Goal: Transaction & Acquisition: Purchase product/service

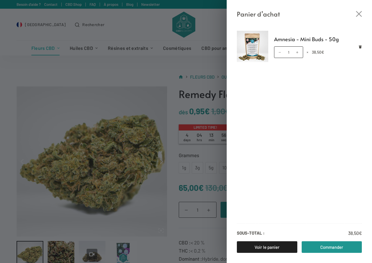
click at [157, 73] on div "Panier d’achat Amnesia - Mini Buds - 50g quantité de Amnesia - Mini Buds - 50g …" at bounding box center [186, 131] width 372 height 263
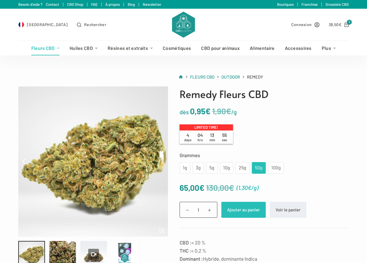
click at [242, 209] on button "Ajouter au panier" at bounding box center [243, 210] width 44 height 16
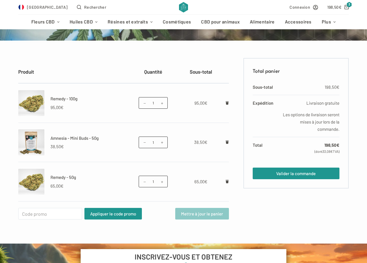
scroll to position [87, 0]
click at [226, 104] on icon "Retirer Remedy - 100g du panier" at bounding box center [227, 102] width 3 height 3
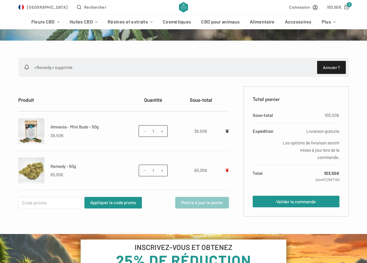
click at [226, 171] on icon "Retirer Remedy - 50g du panier" at bounding box center [227, 170] width 3 height 3
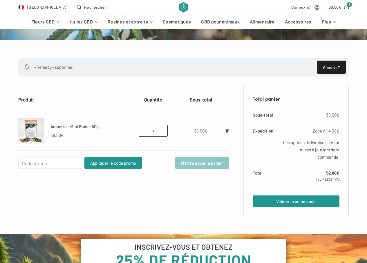
scroll to position [116, 0]
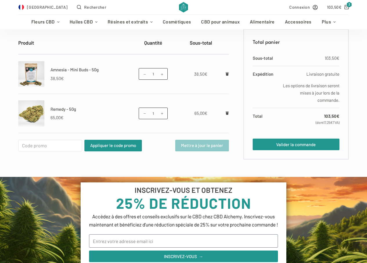
scroll to position [116, 0]
click at [301, 142] on link "Valider la commande" at bounding box center [296, 145] width 87 height 12
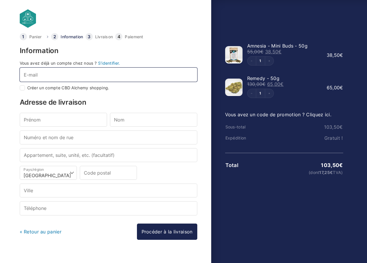
click at [61, 75] on input "E-mail *" at bounding box center [109, 75] width 178 height 14
type input "lesousss"
checkbox input "true"
type input "lesousss@hotmail.com"
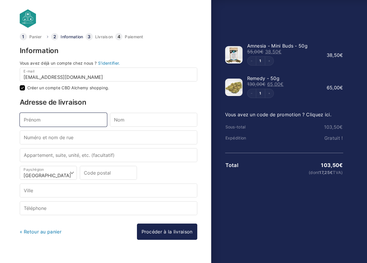
click at [73, 121] on input "Prénom *" at bounding box center [63, 120] width 87 height 14
type input "Mickael"
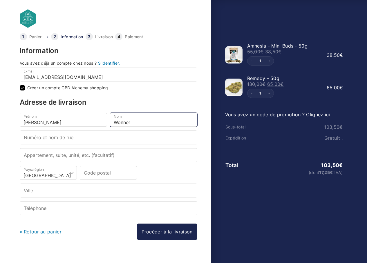
type input "Wonner"
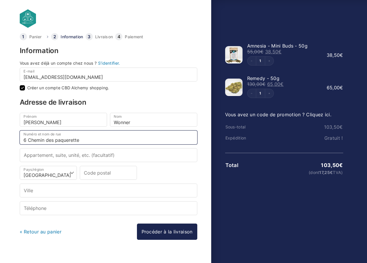
type input "6 Chemin des paquerettes"
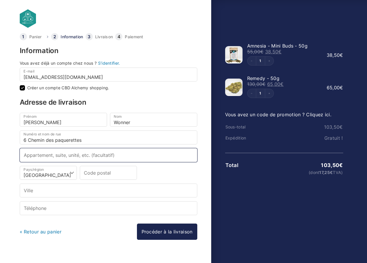
type input "Residence [PERSON_NAME] Appartement 4"
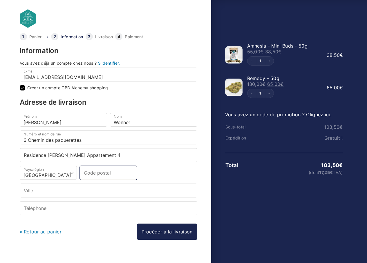
type input "13800"
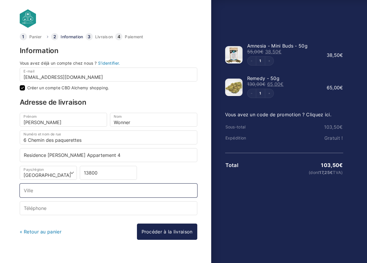
type input "Istres"
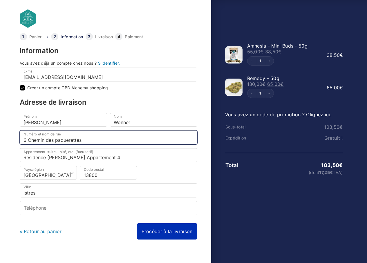
type input "6 Chemin des paquerettes"
click at [157, 230] on div "« Retour au panier Procéder à la livraison Procéder au paiement" at bounding box center [109, 232] width 178 height 16
click at [170, 228] on link "Procéder à la livraison" at bounding box center [167, 232] width 60 height 16
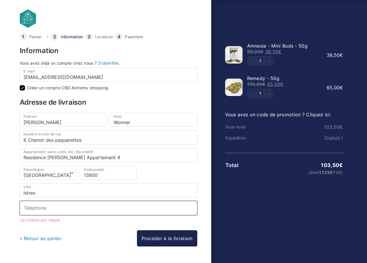
click at [82, 208] on input "Téléphone *" at bounding box center [109, 208] width 178 height 14
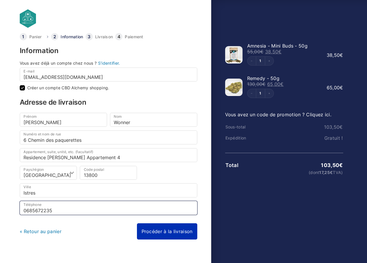
type input "0685672235"
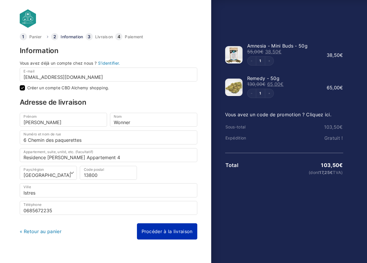
click at [166, 227] on link "Procéder à la livraison" at bounding box center [167, 232] width 60 height 16
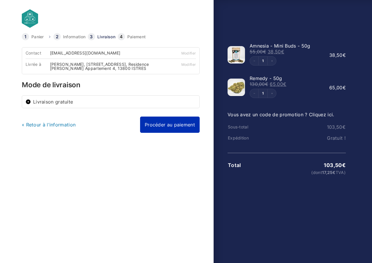
click at [174, 127] on link "Procéder au paiement" at bounding box center [170, 125] width 60 height 16
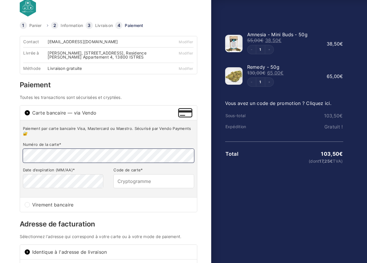
scroll to position [29, 0]
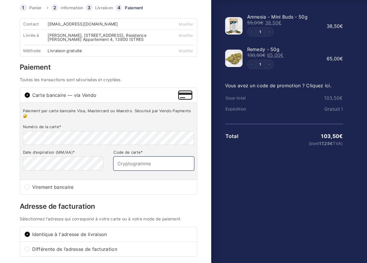
click at [159, 161] on input "Code de carte *" at bounding box center [153, 164] width 80 height 14
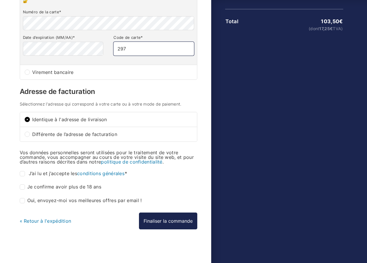
scroll to position [144, 0]
type input "297"
click at [22, 172] on input "J’ai lu et j’accepte les conditions générales *" at bounding box center [22, 173] width 5 height 5
checkbox input "true"
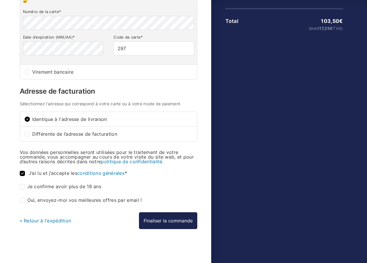
click at [23, 186] on input "Je confirme avoir plus de 18 ans *" at bounding box center [22, 186] width 5 height 5
checkbox input "true"
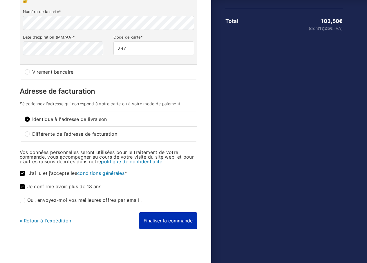
click at [175, 221] on button "Finaliser la commande" at bounding box center [168, 220] width 58 height 17
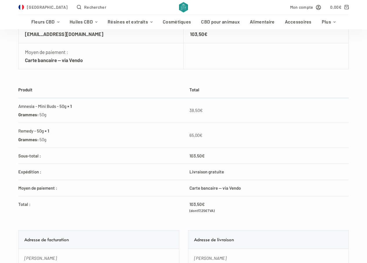
scroll to position [174, 0]
